Goal: Task Accomplishment & Management: Complete application form

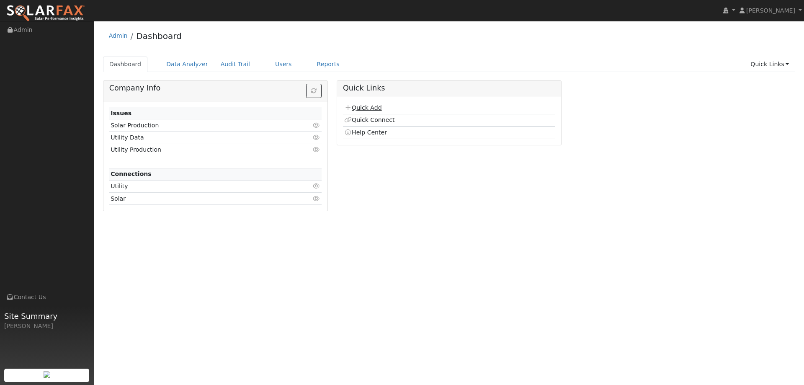
click at [371, 107] on link "Quick Add" at bounding box center [362, 107] width 37 height 7
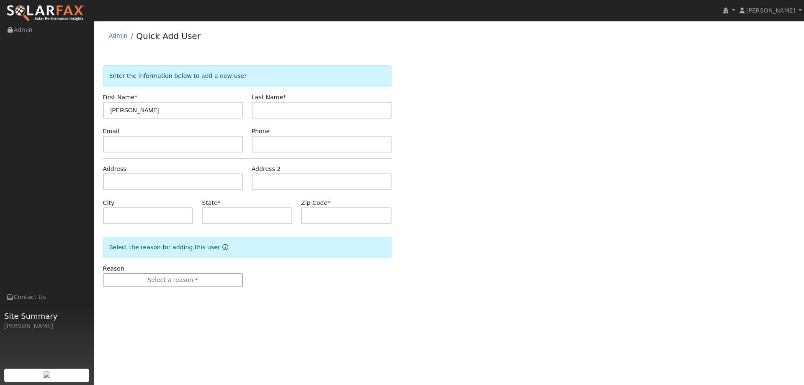
type input "[PERSON_NAME]"
paste input "[PERSON_NAME][EMAIL_ADDRESS][DOMAIN_NAME]"
type input "alfaro@nacaplaca.com"
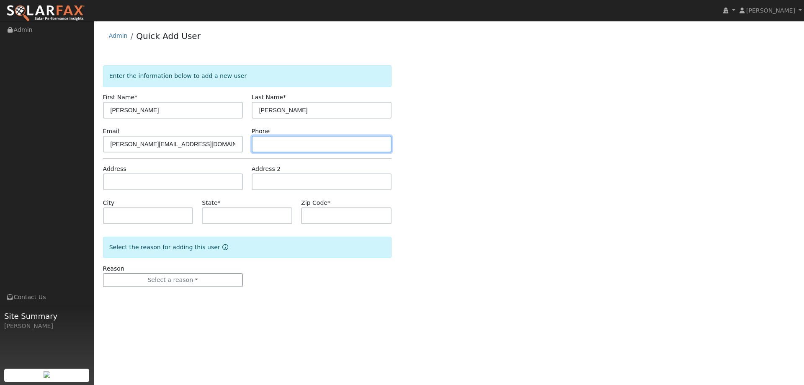
click at [282, 151] on input "text" at bounding box center [322, 144] width 140 height 17
paste input "(209) 629-4738"
type input "(209) 629-4738"
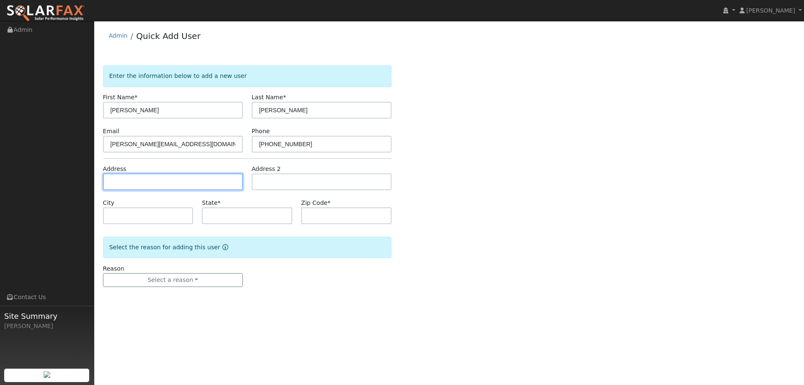
click at [220, 178] on input "text" at bounding box center [173, 181] width 140 height 17
paste input "1105 Glenwillow Lane"
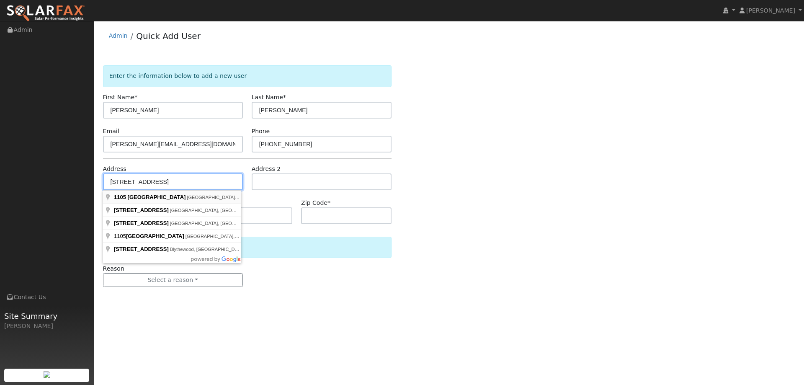
type input "1105 Glenwillow Lane"
type input "Concord"
type input "CA"
type input "94521"
type input "1105 Glenwillow Lane"
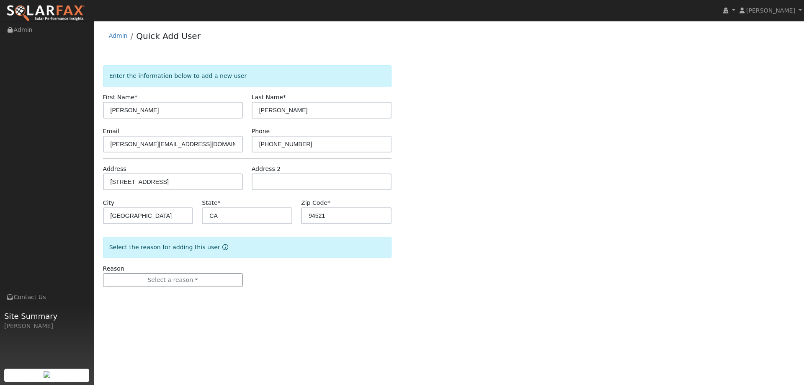
click at [194, 287] on form "Enter the information below to add a new user First Name * Robert Last Name * A…" at bounding box center [247, 184] width 288 height 238
click at [193, 283] on button "Select a reason" at bounding box center [173, 280] width 140 height 14
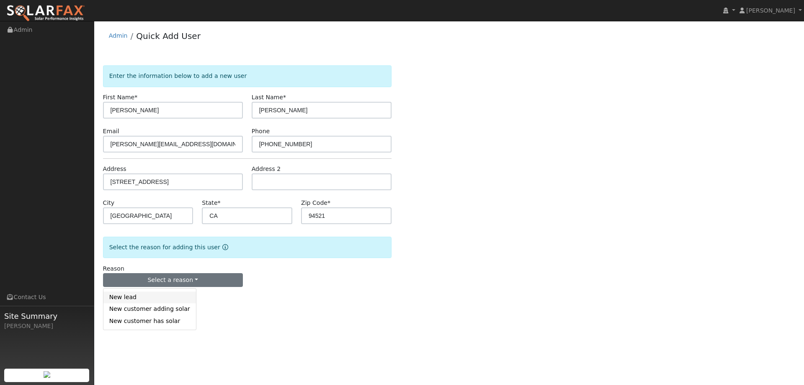
click at [178, 298] on link "New lead" at bounding box center [149, 297] width 93 height 12
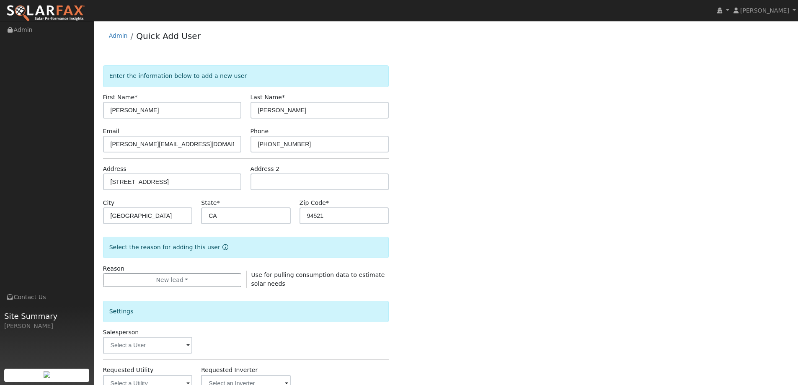
scroll to position [84, 0]
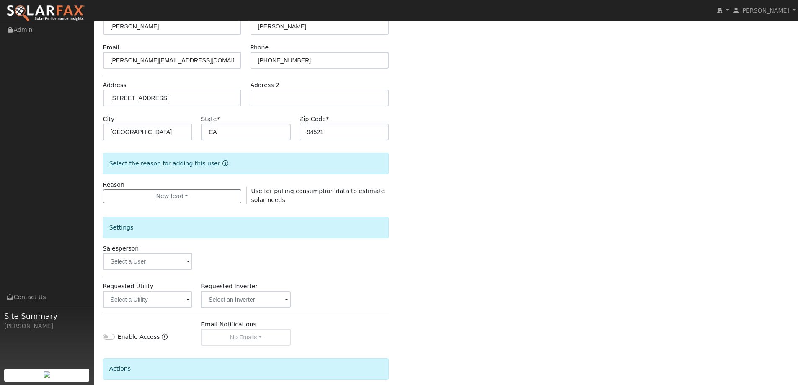
click at [180, 251] on div "Salesperson" at bounding box center [147, 257] width 98 height 26
click at [180, 252] on div "Salesperson" at bounding box center [147, 257] width 98 height 26
drag, startPoint x: 180, startPoint y: 252, endPoint x: 184, endPoint y: 259, distance: 8.5
click at [183, 256] on div "Salesperson" at bounding box center [147, 257] width 98 height 26
click at [184, 259] on input "text" at bounding box center [148, 261] width 90 height 17
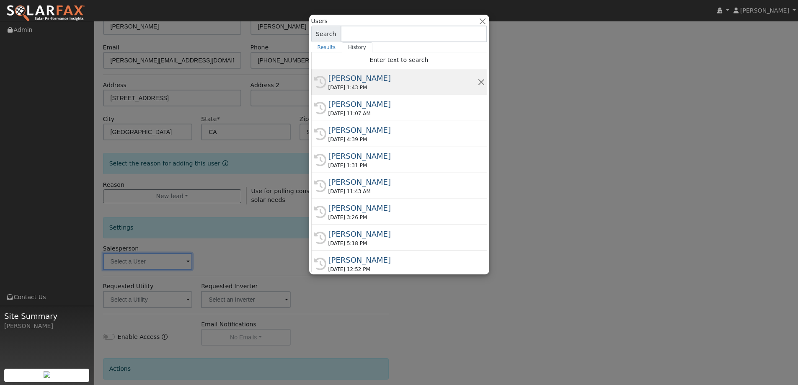
click at [366, 87] on div "09/08/2025 1:43 PM" at bounding box center [402, 88] width 149 height 8
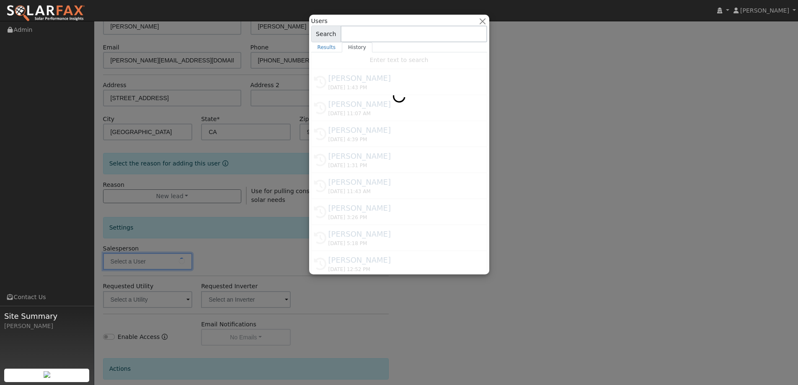
type input "Jon Landsman"
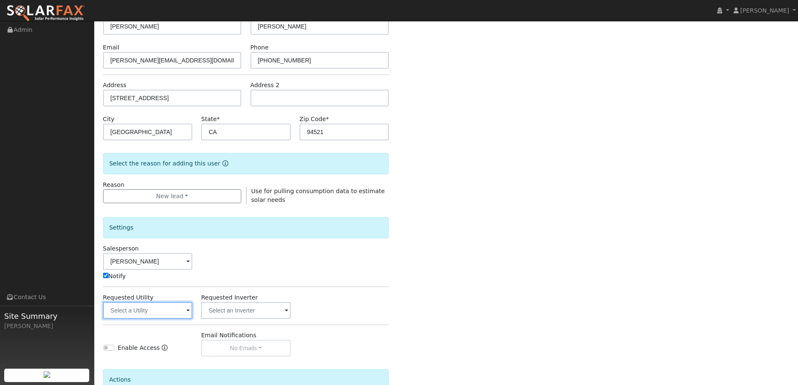
click at [173, 311] on input "text" at bounding box center [148, 310] width 90 height 17
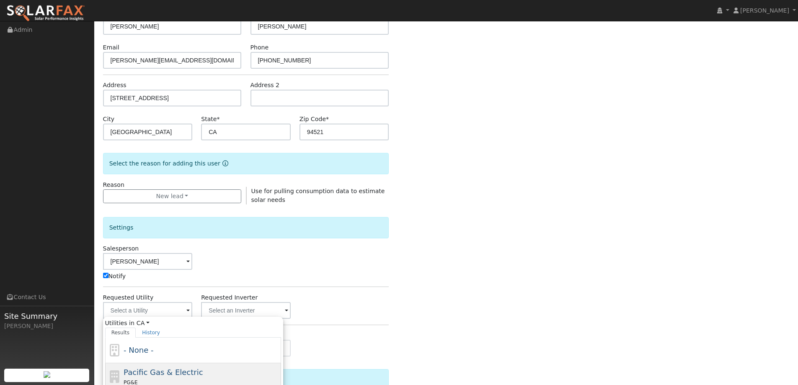
click at [172, 375] on span "Pacific Gas & Electric" at bounding box center [162, 372] width 79 height 9
type input "Pacific Gas & Electric"
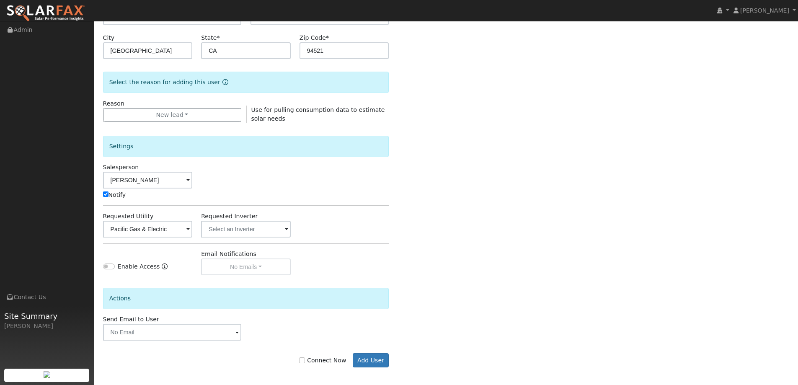
scroll to position [168, 0]
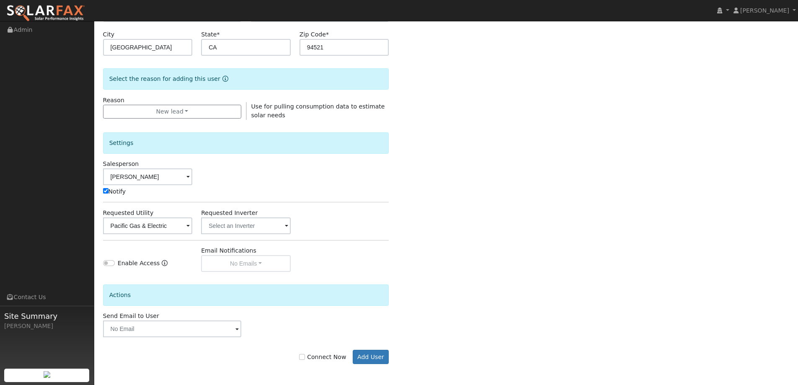
click at [313, 355] on label "Connect Now" at bounding box center [322, 356] width 47 height 9
click at [305, 355] on input "Connect Now" at bounding box center [302, 357] width 6 height 6
checkbox input "true"
click at [371, 354] on button "Add User" at bounding box center [370, 357] width 36 height 14
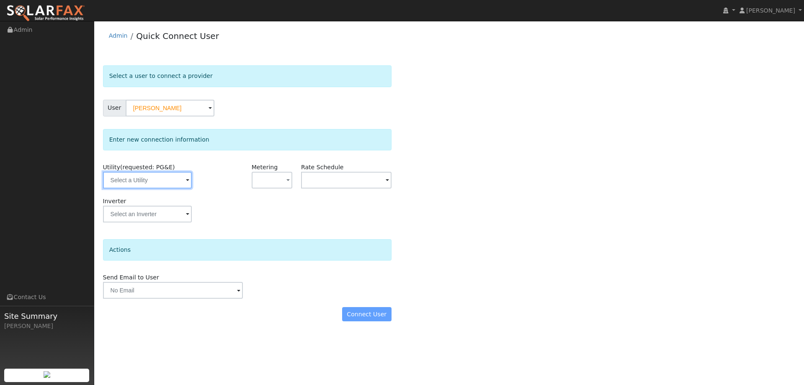
click at [183, 174] on input "text" at bounding box center [147, 180] width 89 height 17
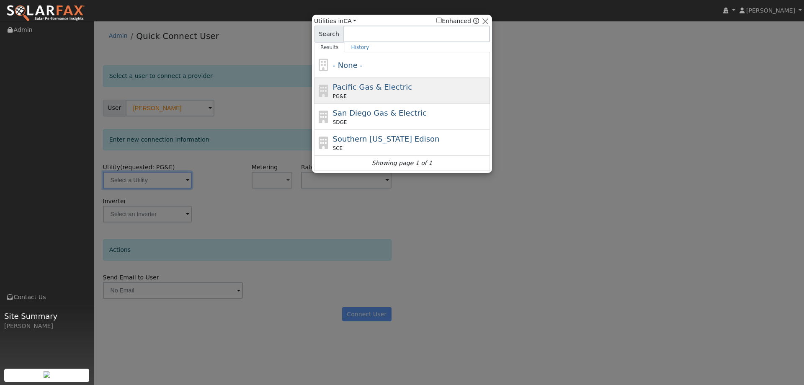
click at [340, 95] on span "PG&E" at bounding box center [340, 97] width 14 height 8
type input "PG&E"
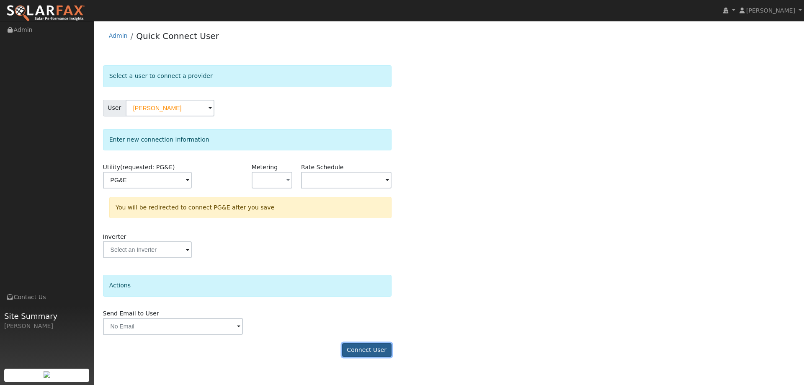
click at [359, 345] on button "Connect User" at bounding box center [366, 350] width 49 height 14
